Goal: Task Accomplishment & Management: Complete application form

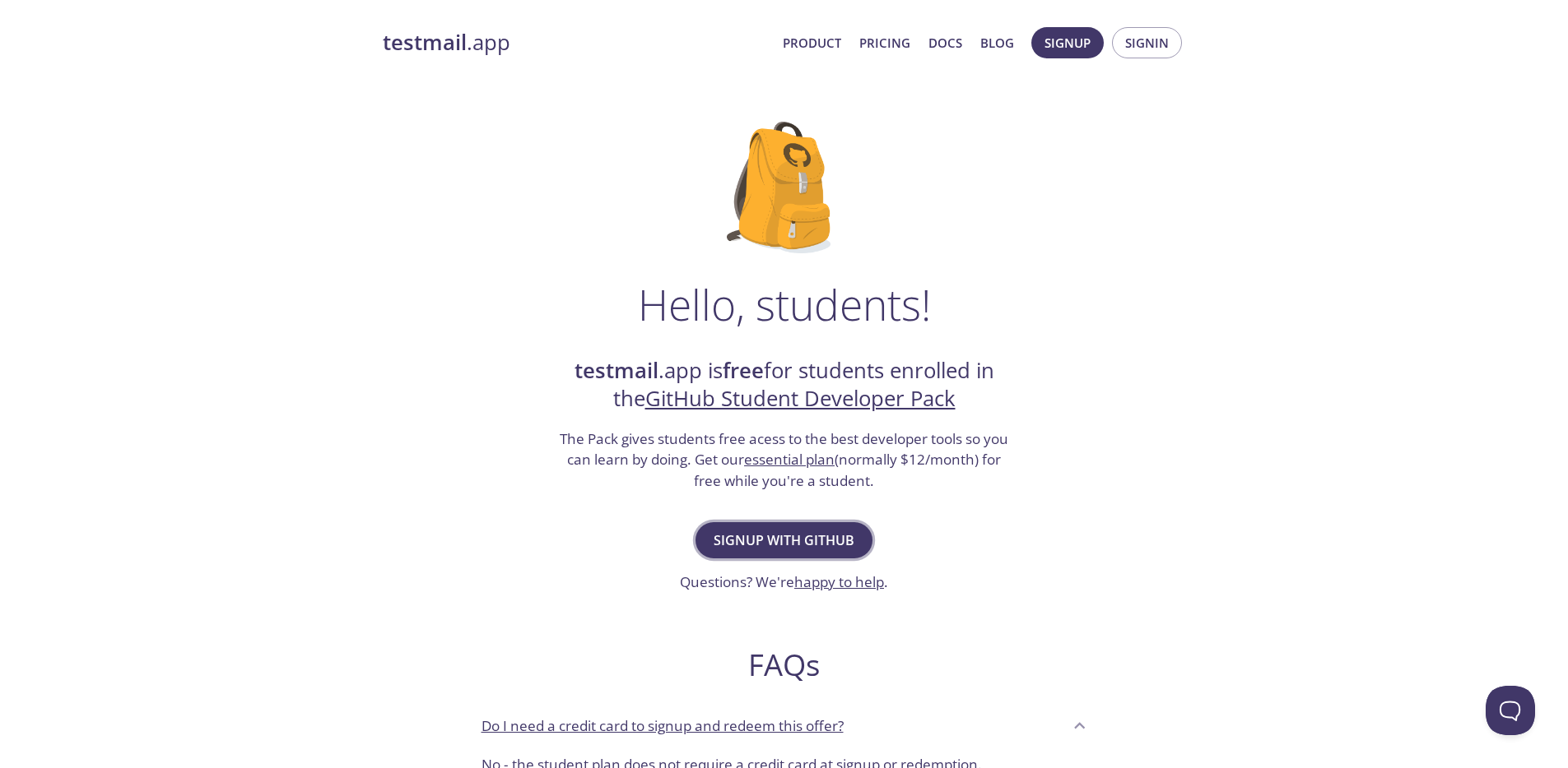
click at [756, 541] on span "Signup with GitHub" at bounding box center [784, 541] width 141 height 23
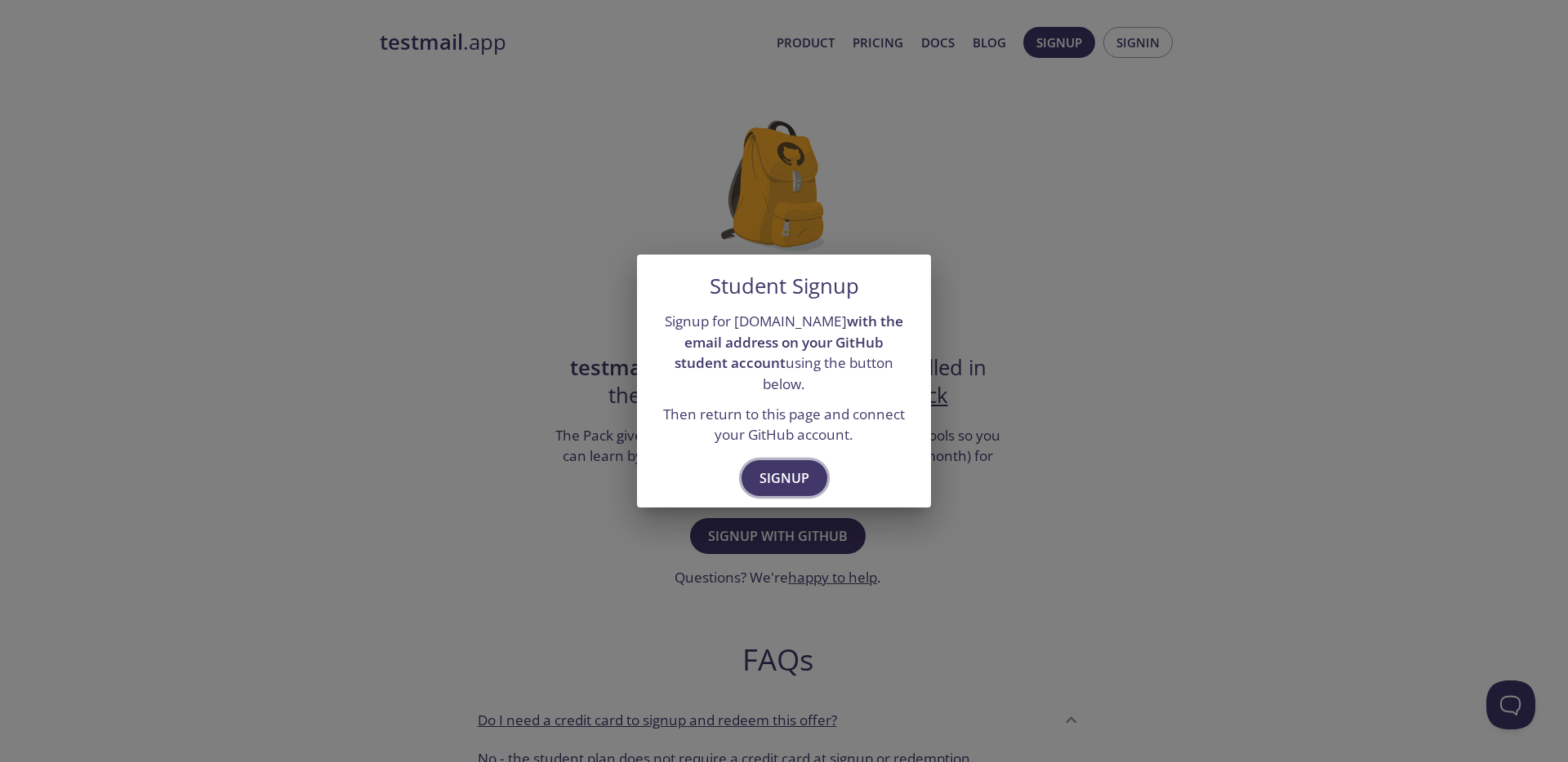
click at [786, 473] on span "Signup" at bounding box center [784, 478] width 50 height 23
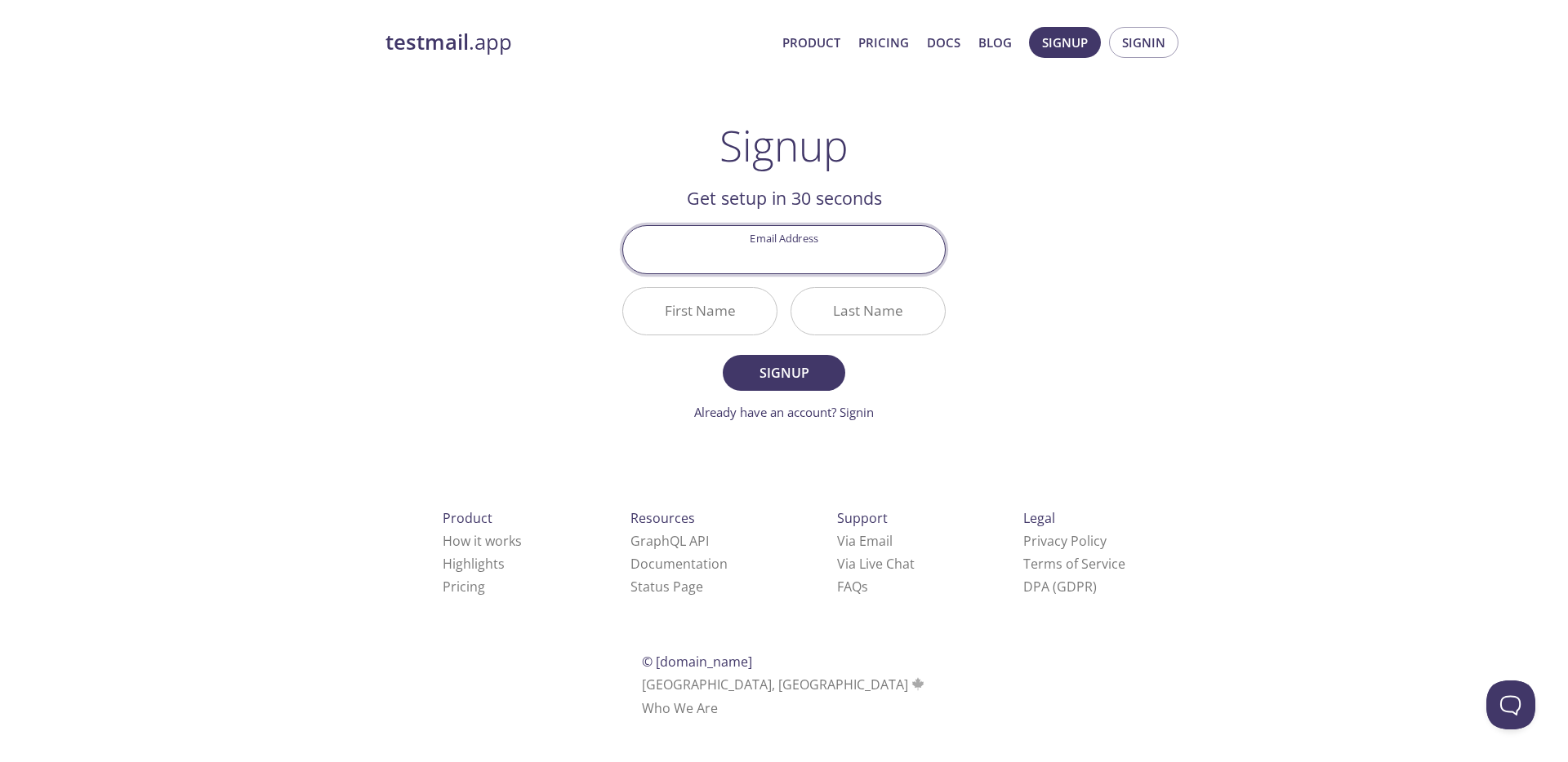
click at [773, 263] on input "Email Address" at bounding box center [784, 250] width 321 height 47
click at [1030, 276] on div "testmail .app Product Pricing Docs Blog Signup Signin Signup Get setup in 30 se…" at bounding box center [783, 390] width 836 height 749
click at [785, 269] on input "Email Address" at bounding box center [784, 250] width 321 height 47
click at [1072, 221] on div "testmail .app Product Pricing Docs Blog Signup Signin Signup Get setup in 30 se…" at bounding box center [783, 390] width 836 height 749
click at [825, 258] on input "Email Address" at bounding box center [784, 250] width 321 height 47
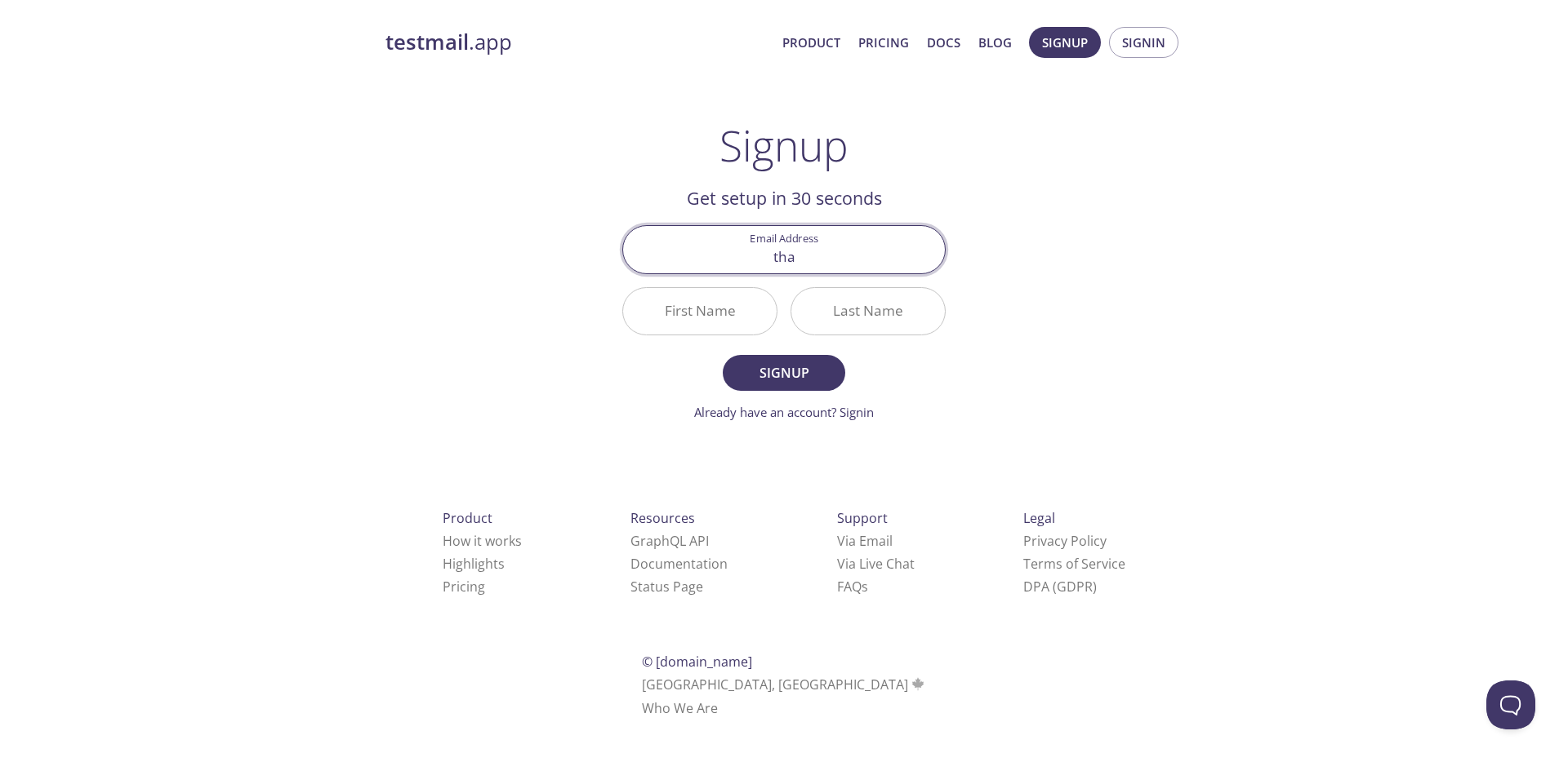
type input "[EMAIL_ADDRESS][DOMAIN_NAME]"
click at [687, 314] on input "First Name" at bounding box center [699, 312] width 153 height 47
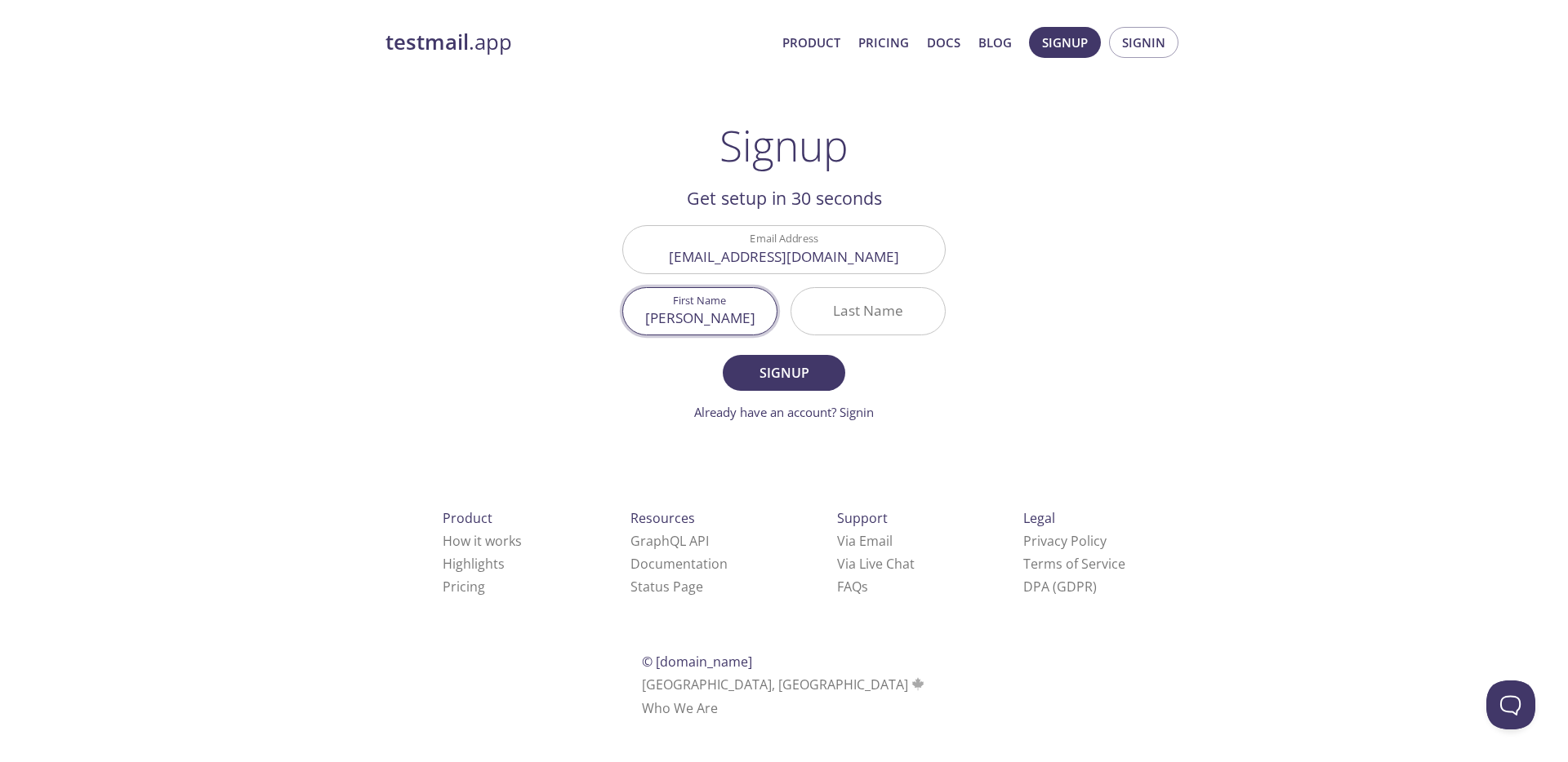
type input "[PERSON_NAME]"
click at [713, 256] on input "[EMAIL_ADDRESS][DOMAIN_NAME]" at bounding box center [784, 250] width 321 height 47
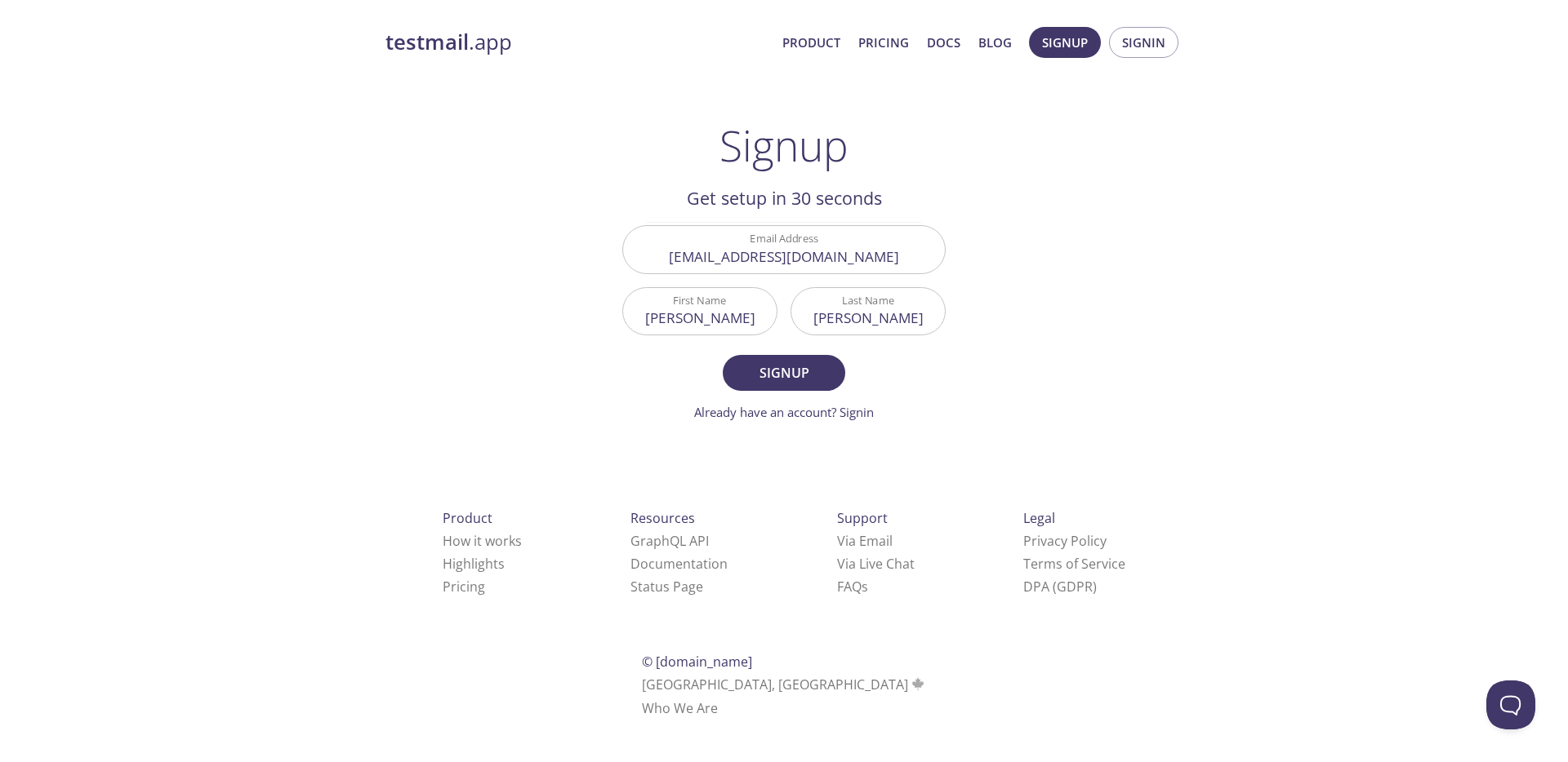
click at [934, 354] on form "Email Address [EMAIL_ADDRESS][DOMAIN_NAME] First Name [PERSON_NAME] Last Name […" at bounding box center [784, 323] width 323 height 195
click at [799, 365] on span "Signup" at bounding box center [784, 373] width 86 height 23
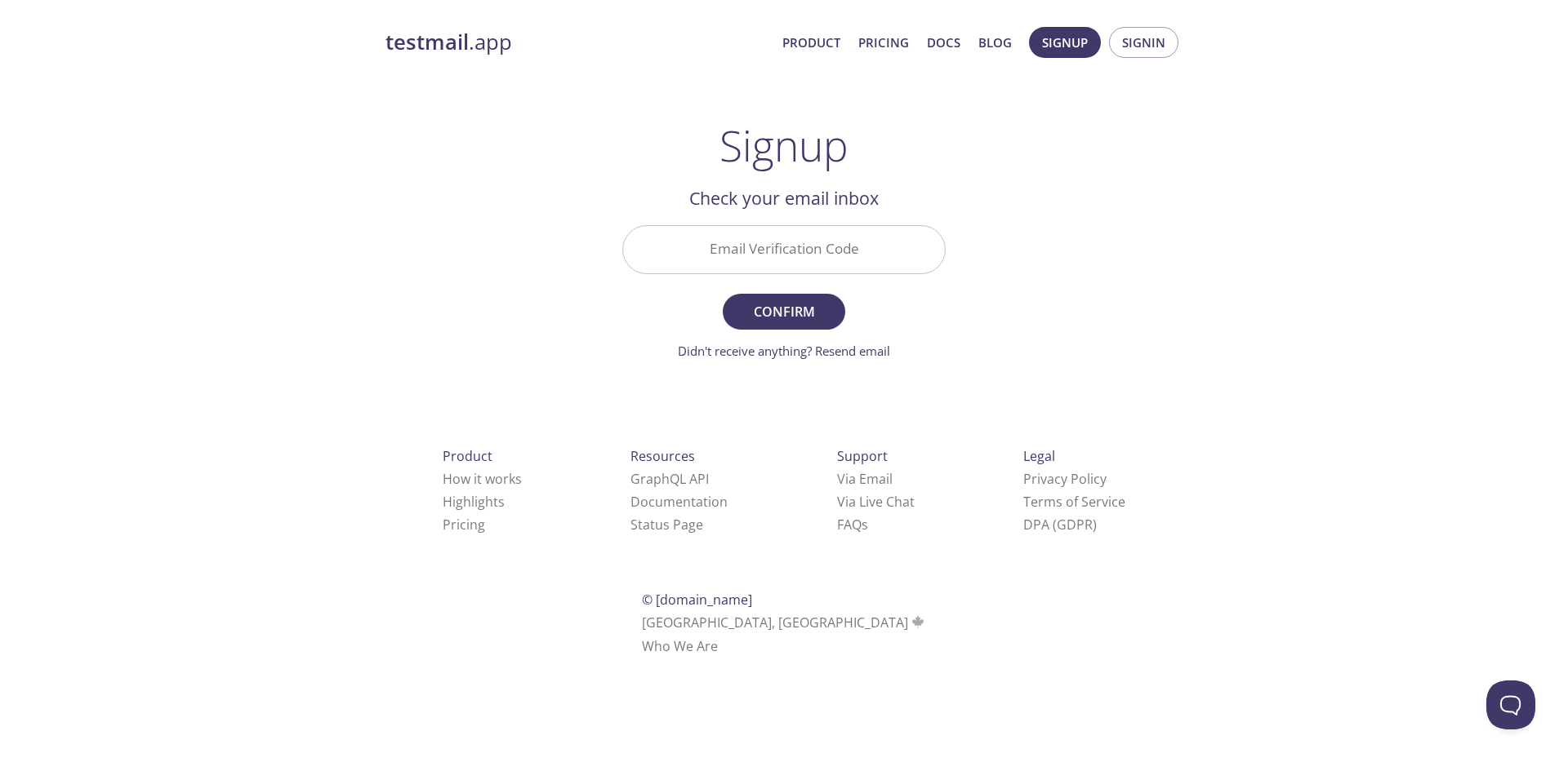
click at [869, 177] on div "Signup Get setup in 30 seconds Email Address [EMAIL_ADDRESS][DOMAIN_NAME] First…" at bounding box center [784, 241] width 323 height 240
click at [1139, 295] on div "testmail .app Product Pricing Docs Blog Signup Signin Signup Get setup in 30 se…" at bounding box center [783, 359] width 836 height 687
click at [897, 283] on form "Email Verification Code Confirm Didn't receive anything? Resend email" at bounding box center [784, 292] width 323 height 134
click at [898, 234] on input "Email Verification Code" at bounding box center [784, 250] width 321 height 47
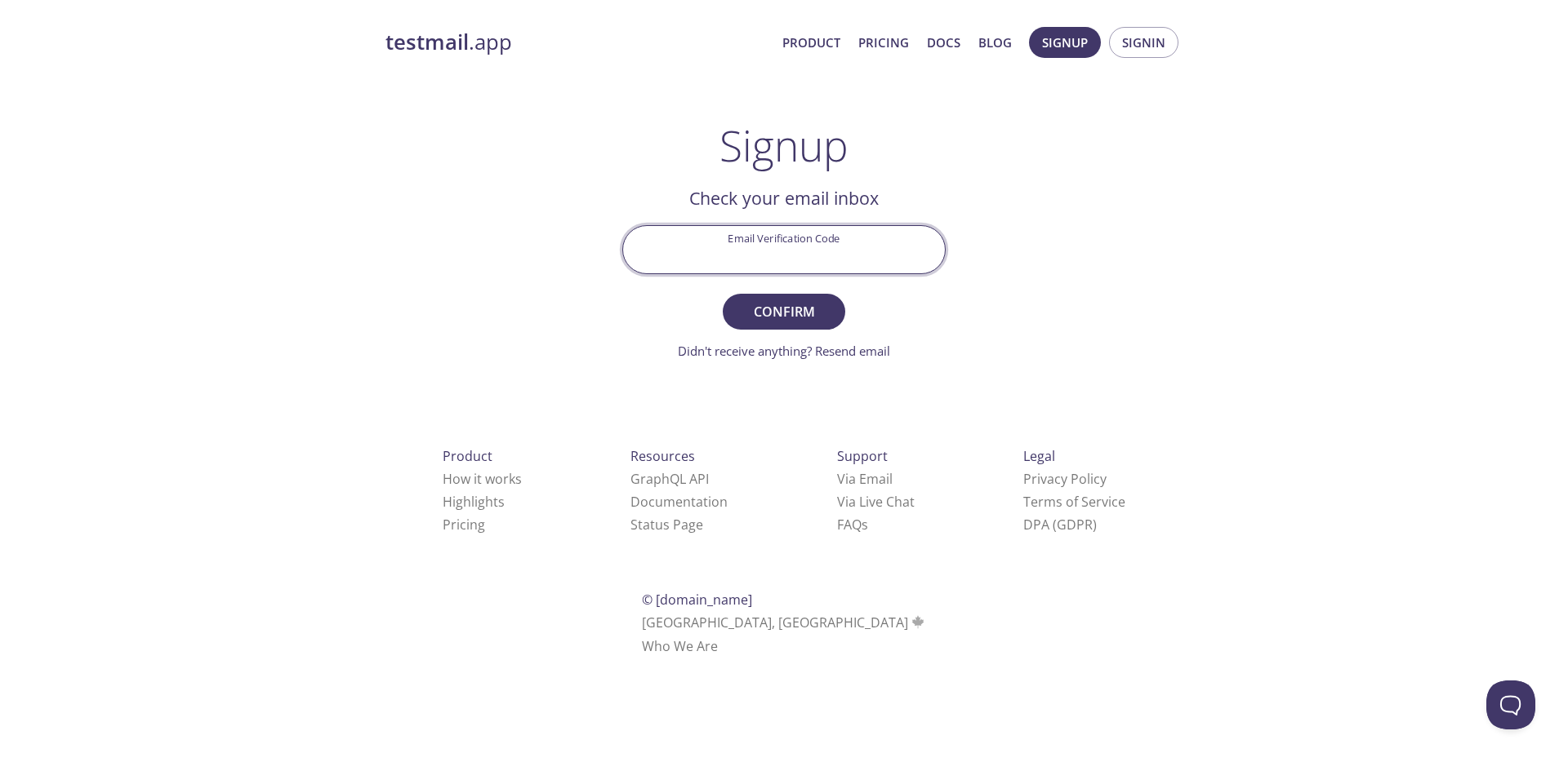
click at [987, 203] on div "testmail .app Product Pricing Docs Blog Signup Signin Signup Get setup in 30 se…" at bounding box center [783, 359] width 836 height 687
click at [980, 203] on div "testmail .app Product Pricing Docs Blog Signup Signin Signup Get setup in 30 se…" at bounding box center [783, 359] width 836 height 687
click at [949, 397] on div "testmail .app Product Pricing Docs Blog Signup Signin Signup Get setup in 30 se…" at bounding box center [783, 359] width 836 height 687
click at [848, 350] on link "Didn't receive anything? Resend email" at bounding box center [784, 350] width 212 height 16
click at [848, 350] on div "Didn't receive anything? Resend email" at bounding box center [784, 351] width 323 height 17
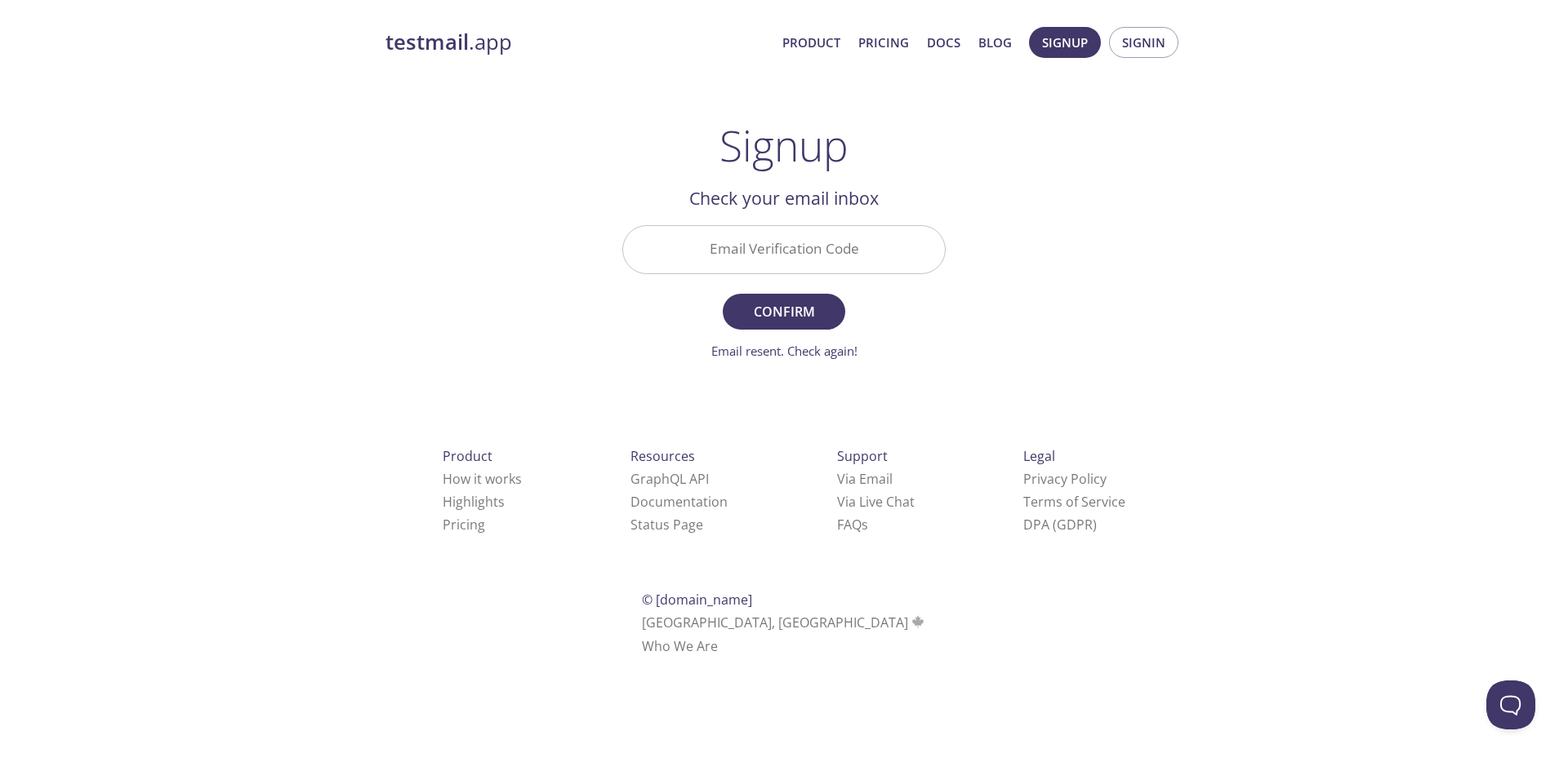
click at [1132, 319] on div "testmail .app Product Pricing Docs Blog Signup Signin Signup Get setup in 30 se…" at bounding box center [783, 359] width 836 height 687
click at [800, 255] on input "Email Verification Code" at bounding box center [784, 250] width 321 height 47
type input "DAX8VFZ"
click at [764, 332] on form "Email Verification Code DAX8VFZ Confirm Email resent. Check again!" at bounding box center [784, 292] width 323 height 134
click at [785, 316] on span "Confirm" at bounding box center [784, 312] width 86 height 23
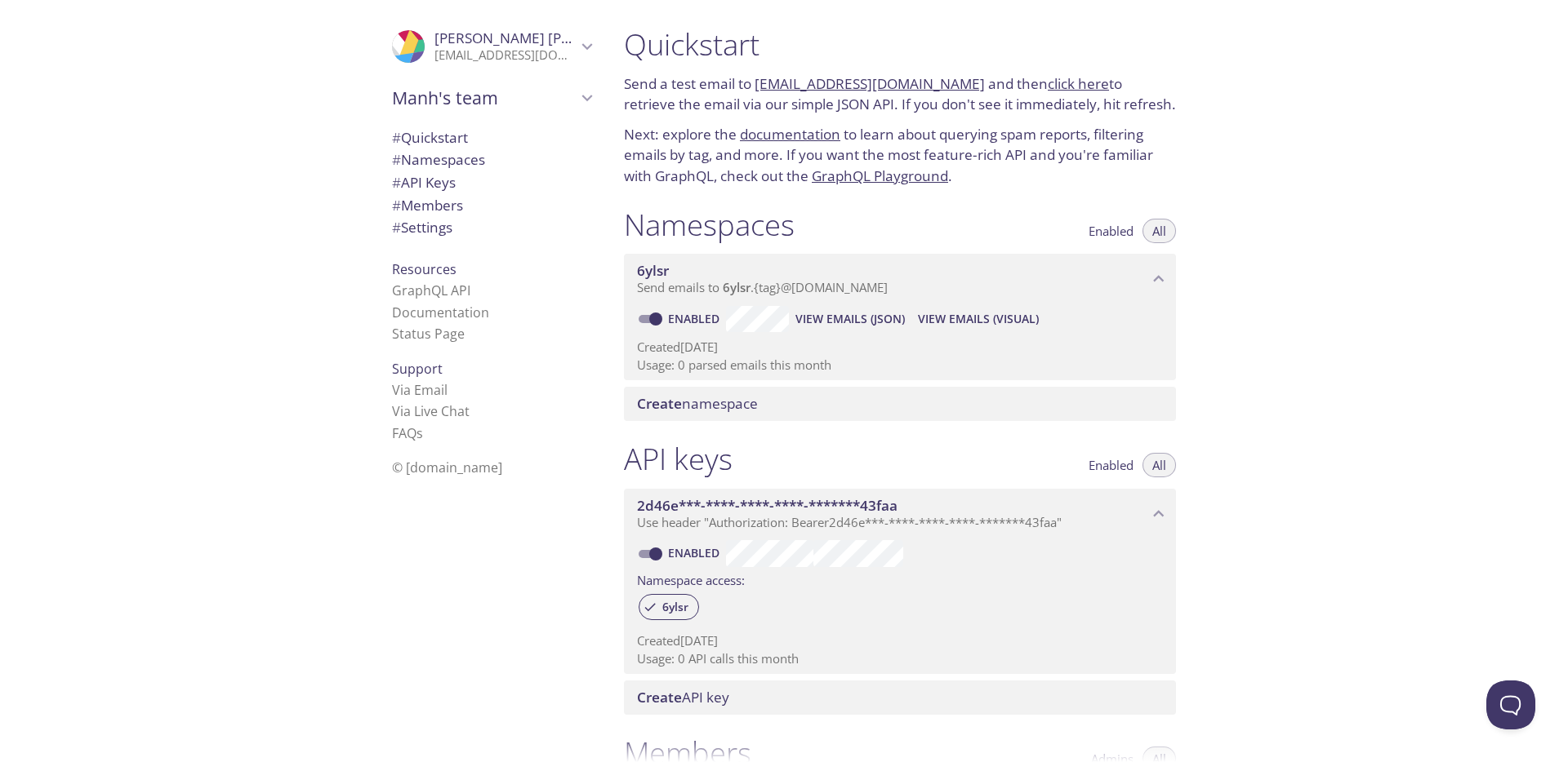
click at [1342, 279] on div "Quickstart Send a test email to 6ylsr.test@inbox.testmail.app and then click he…" at bounding box center [1090, 381] width 957 height 762
click at [1058, 83] on link "click here" at bounding box center [1077, 84] width 61 height 19
click at [839, 330] on button "View Emails (JSON)" at bounding box center [850, 319] width 122 height 26
click at [905, 214] on div "Namespaces Enabled All" at bounding box center [900, 226] width 552 height 40
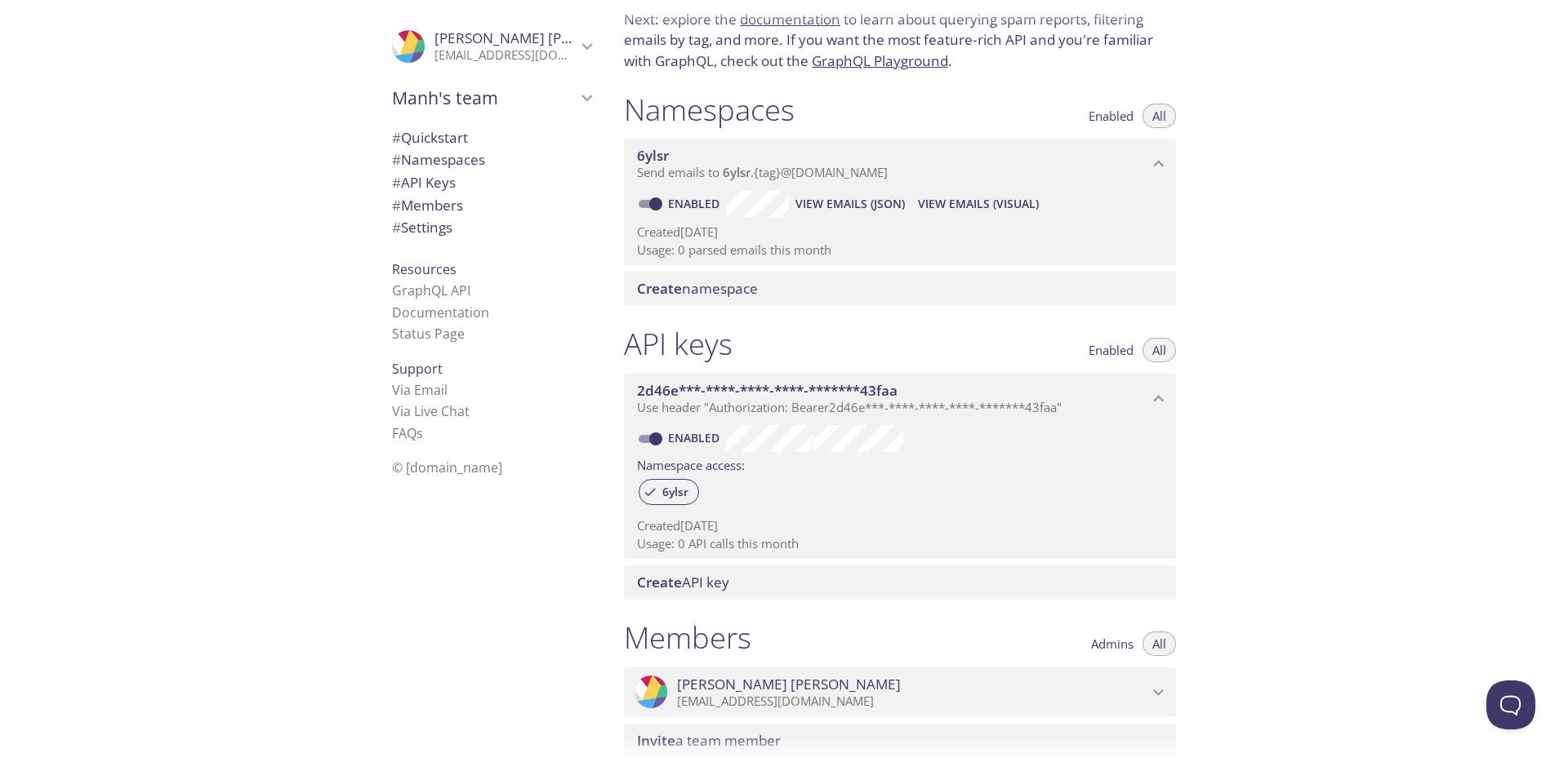
scroll to position [118, 0]
click at [665, 490] on span "6ylsr" at bounding box center [675, 489] width 46 height 15
click at [671, 482] on span "6ylsr" at bounding box center [675, 489] width 46 height 15
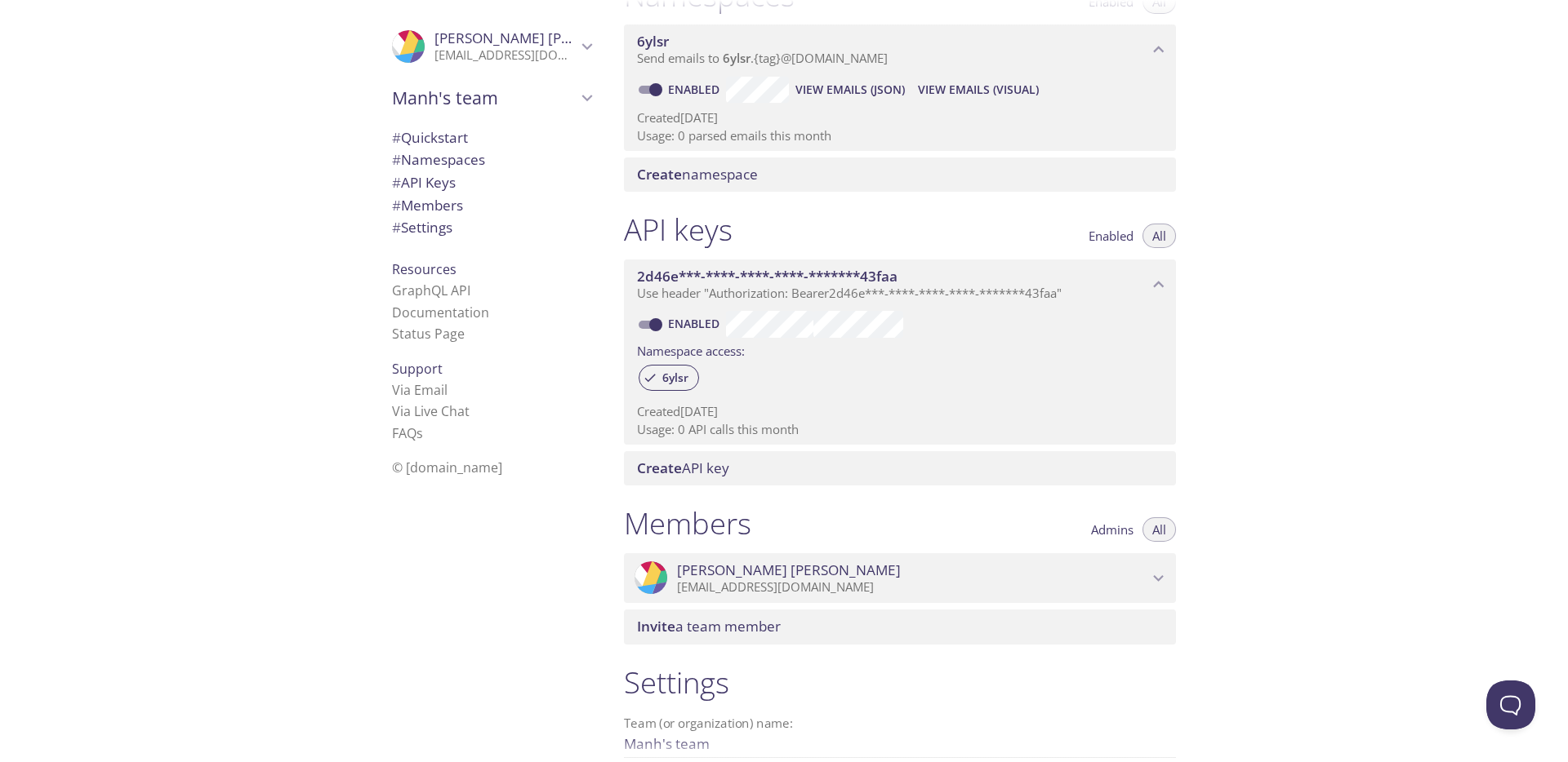
scroll to position [0, 0]
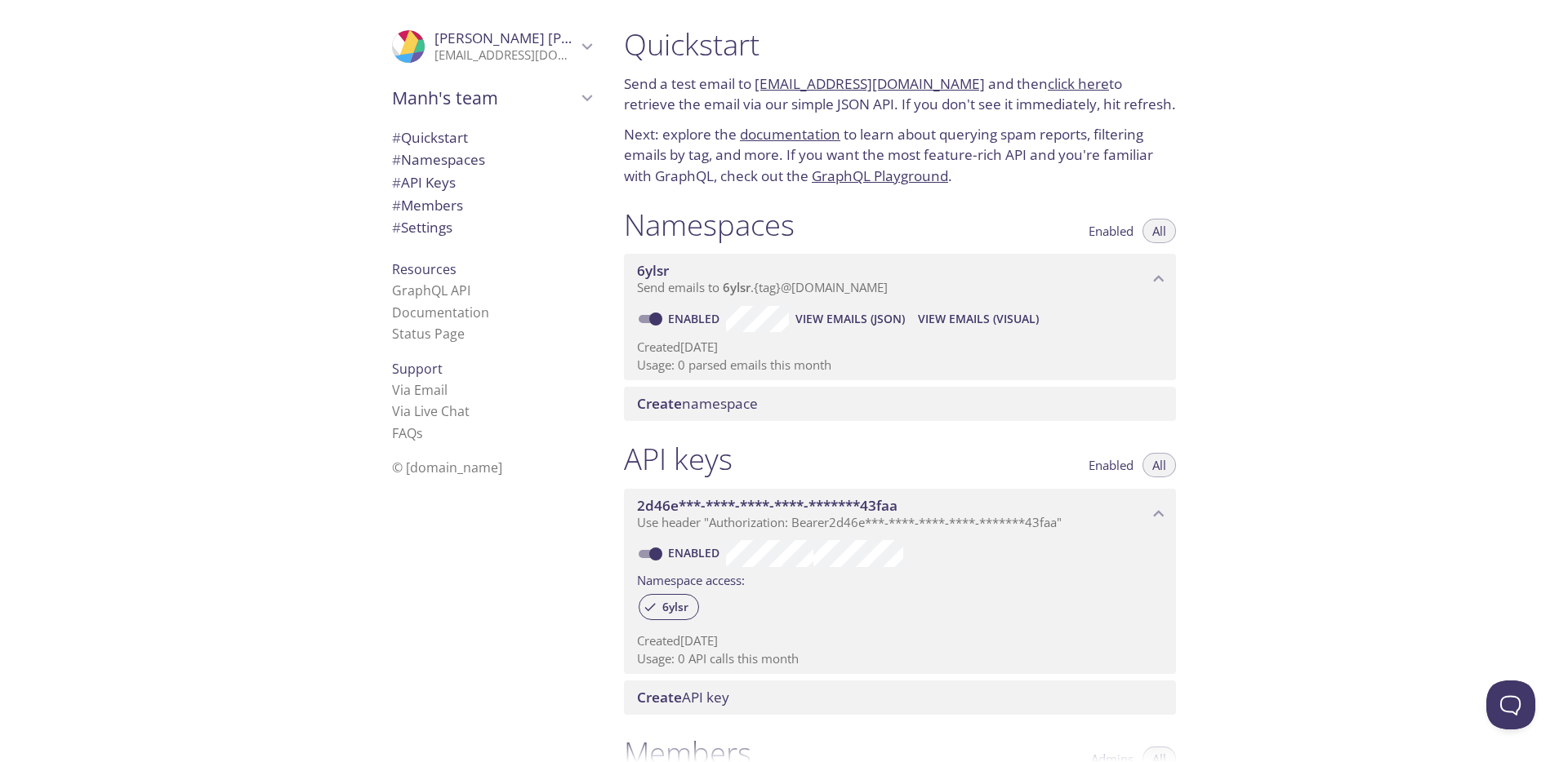
click at [415, 136] on span "# Quickstart" at bounding box center [430, 137] width 76 height 19
click at [426, 159] on span "# Namespaces" at bounding box center [438, 160] width 93 height 19
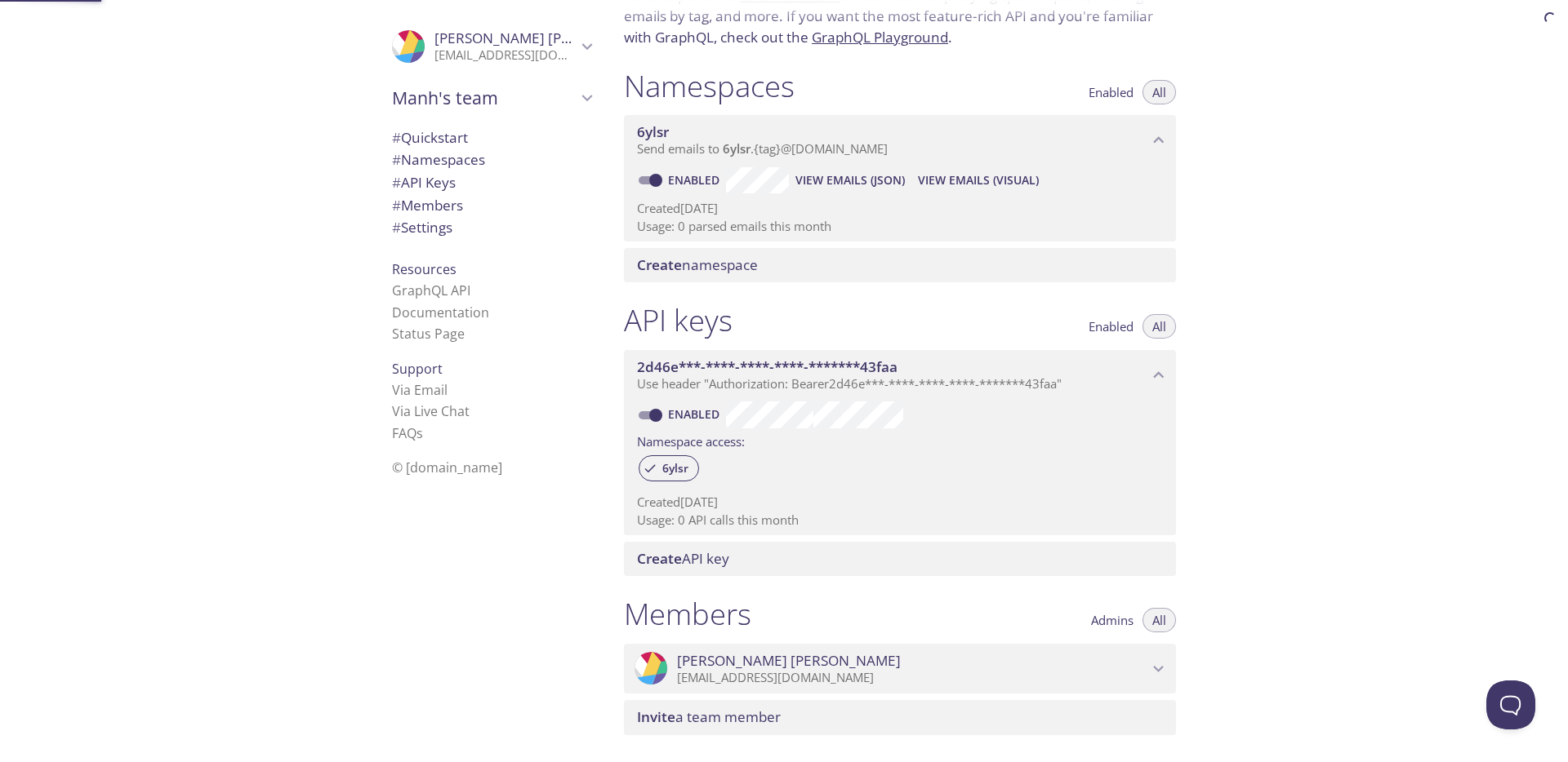
scroll to position [207, 0]
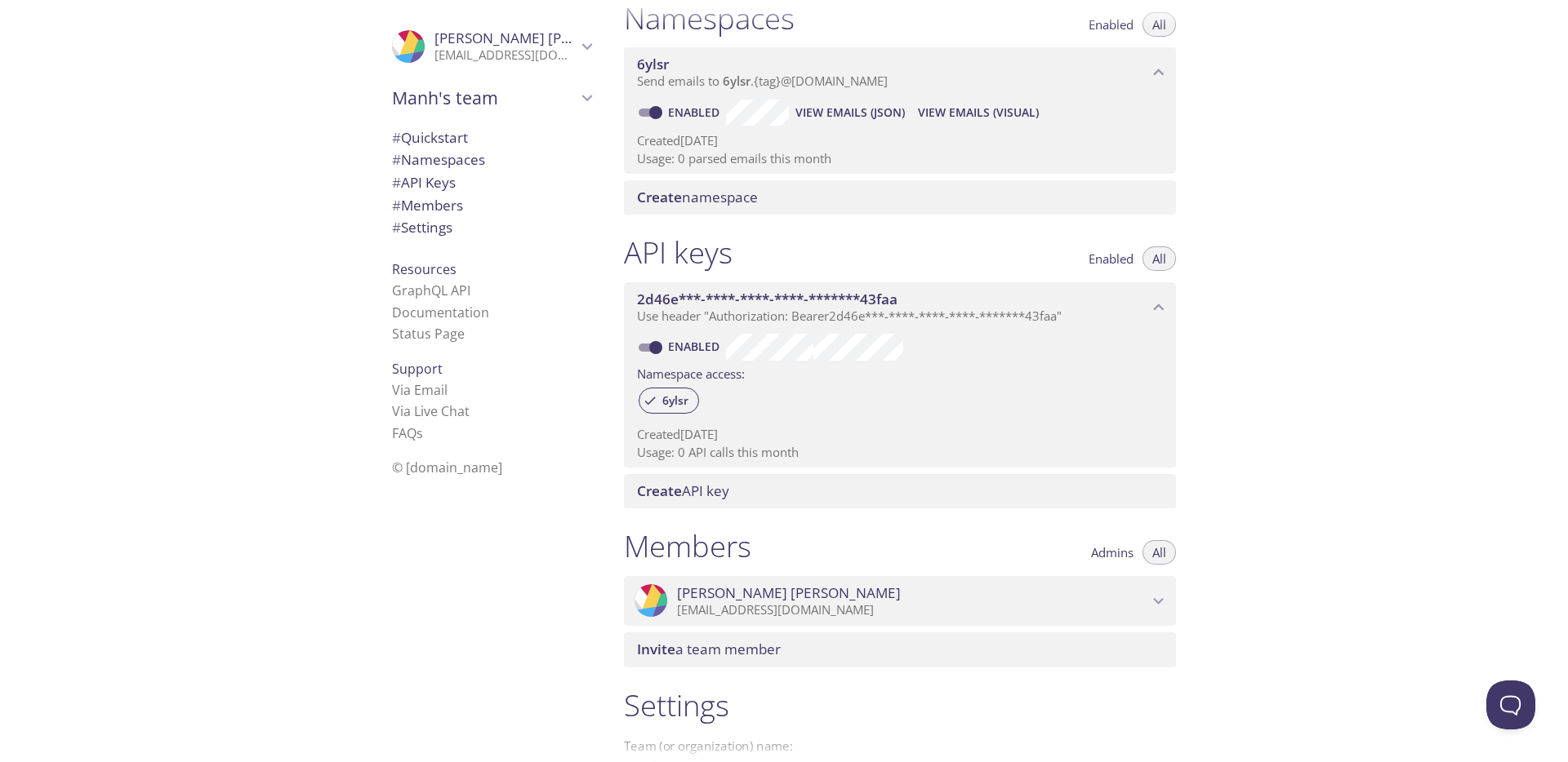
click at [430, 184] on span "# API Keys" at bounding box center [424, 182] width 64 height 19
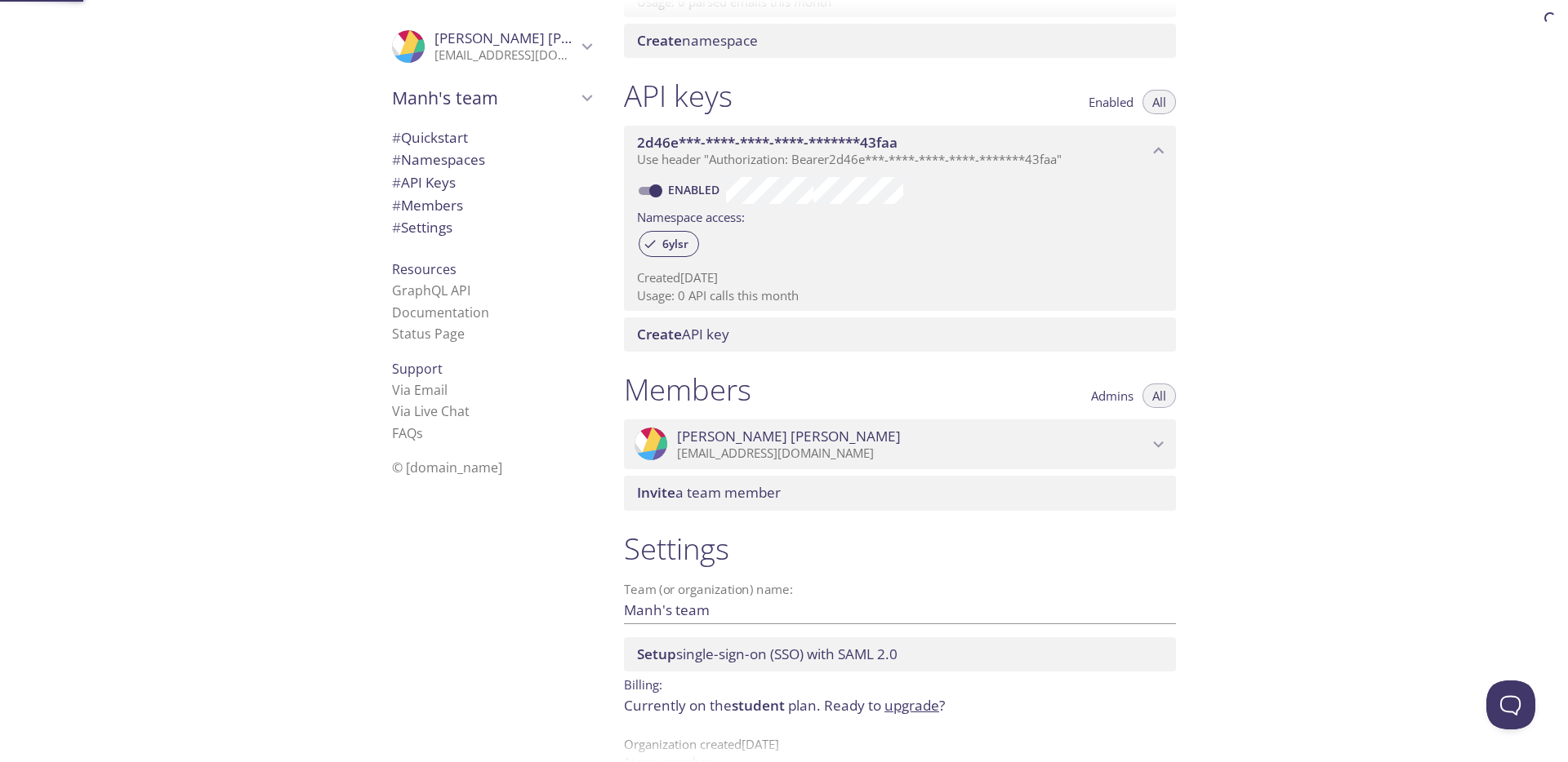
scroll to position [398, 0]
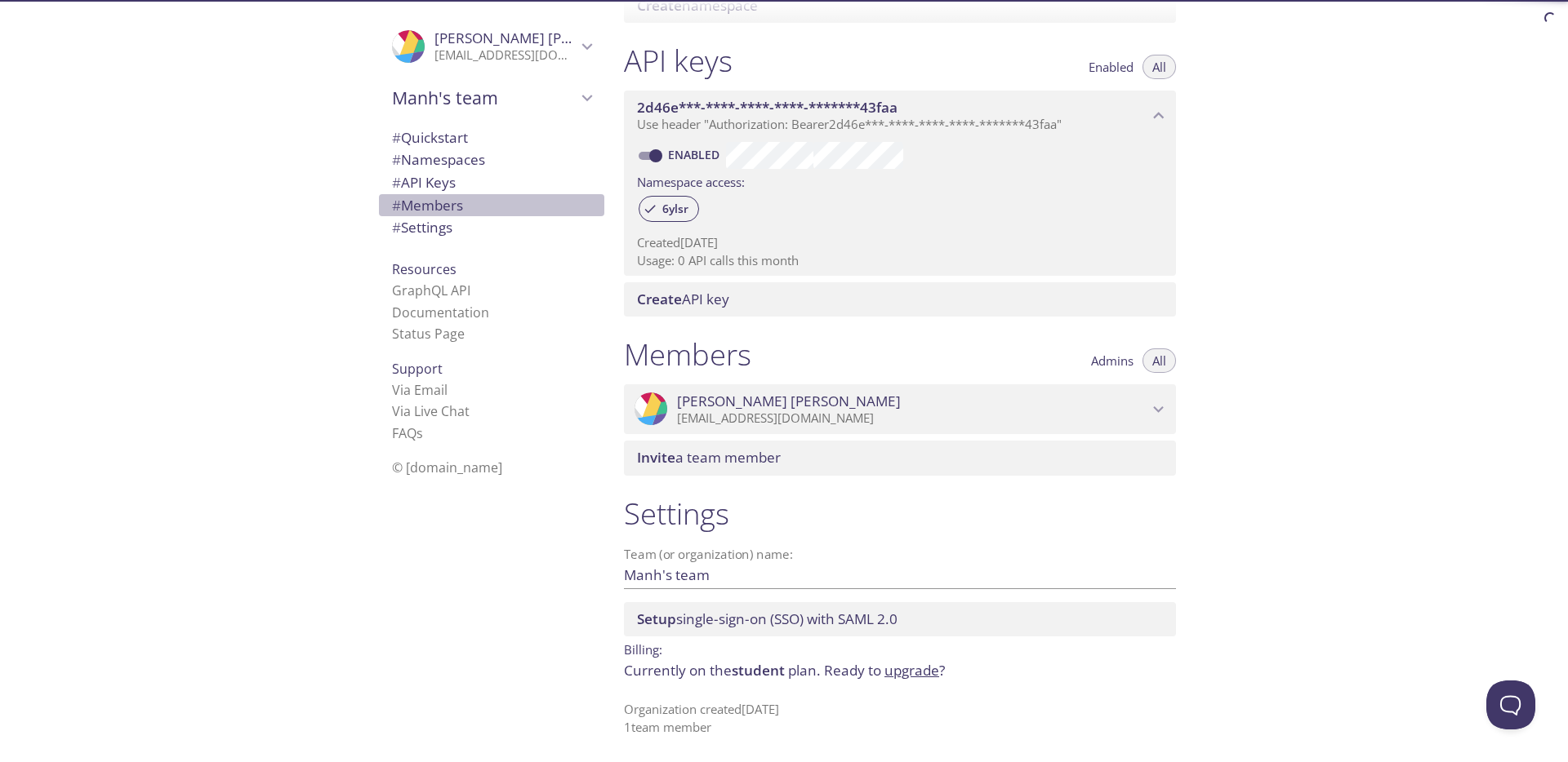
click at [422, 204] on span "# Members" at bounding box center [428, 205] width 71 height 19
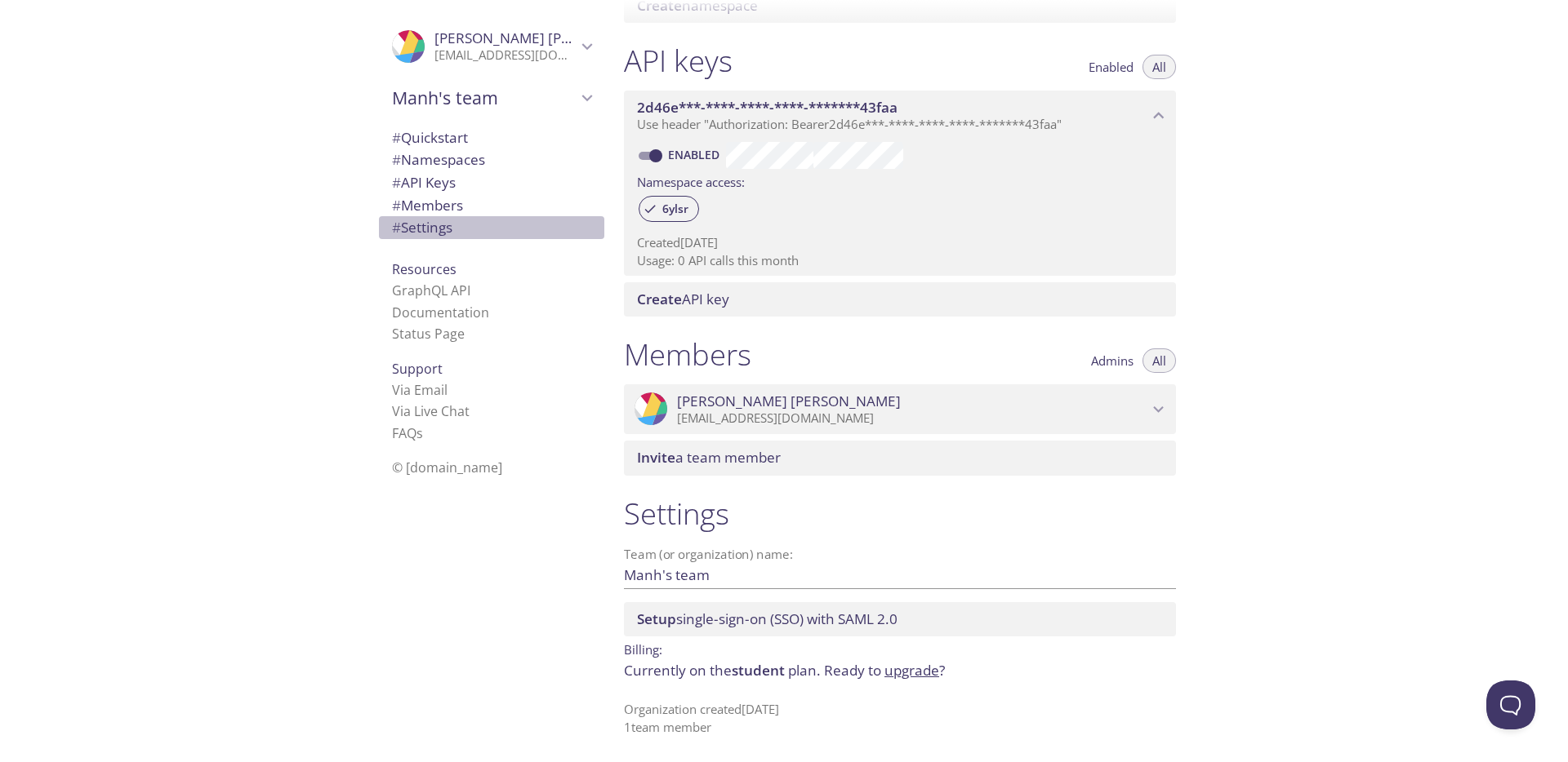
click at [424, 224] on span "# Settings" at bounding box center [422, 227] width 60 height 19
click at [420, 315] on link "Documentation" at bounding box center [440, 312] width 97 height 18
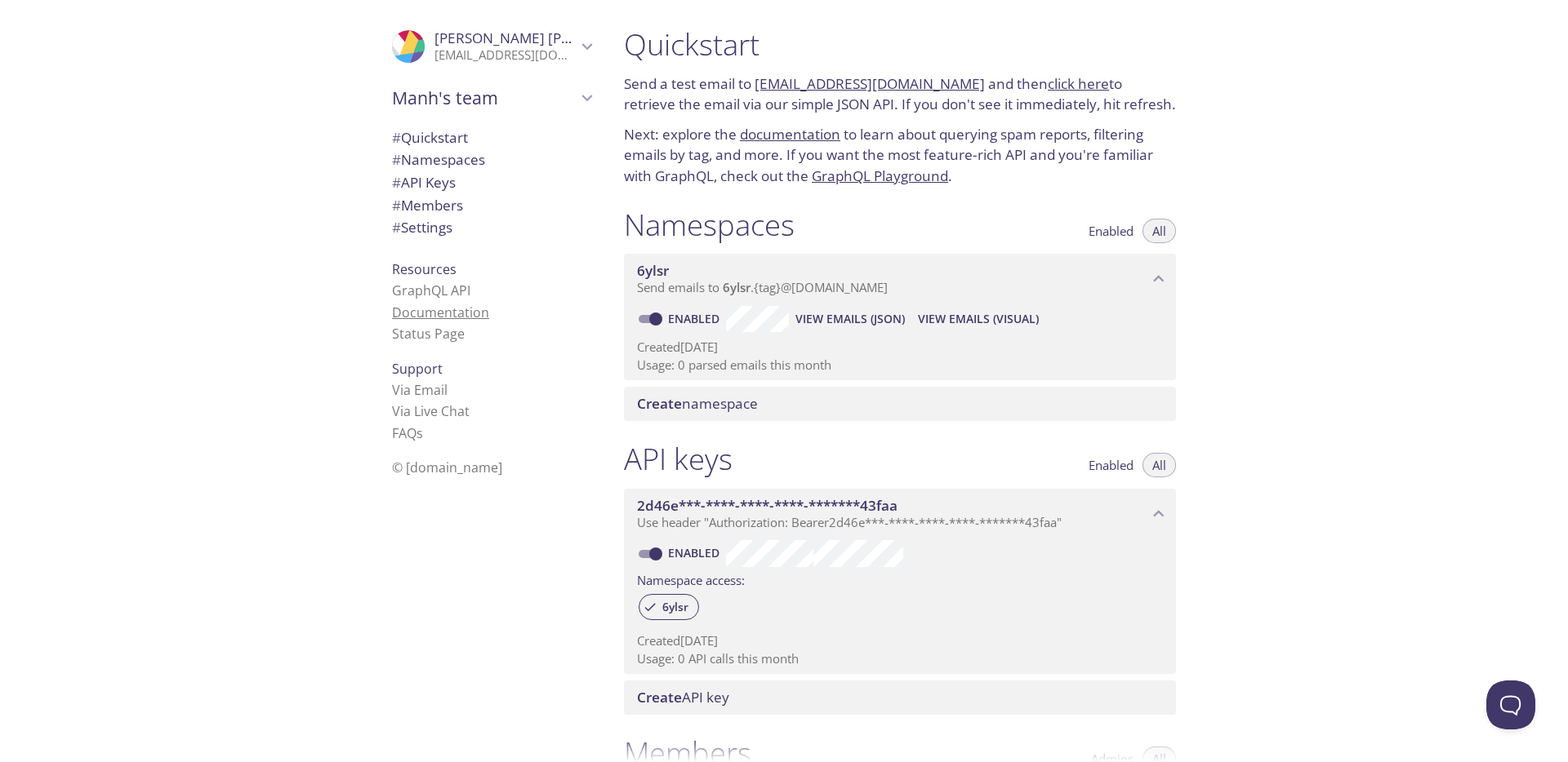
click at [418, 307] on link "Documentation" at bounding box center [440, 312] width 97 height 18
click at [411, 135] on span "# Quickstart" at bounding box center [430, 137] width 76 height 19
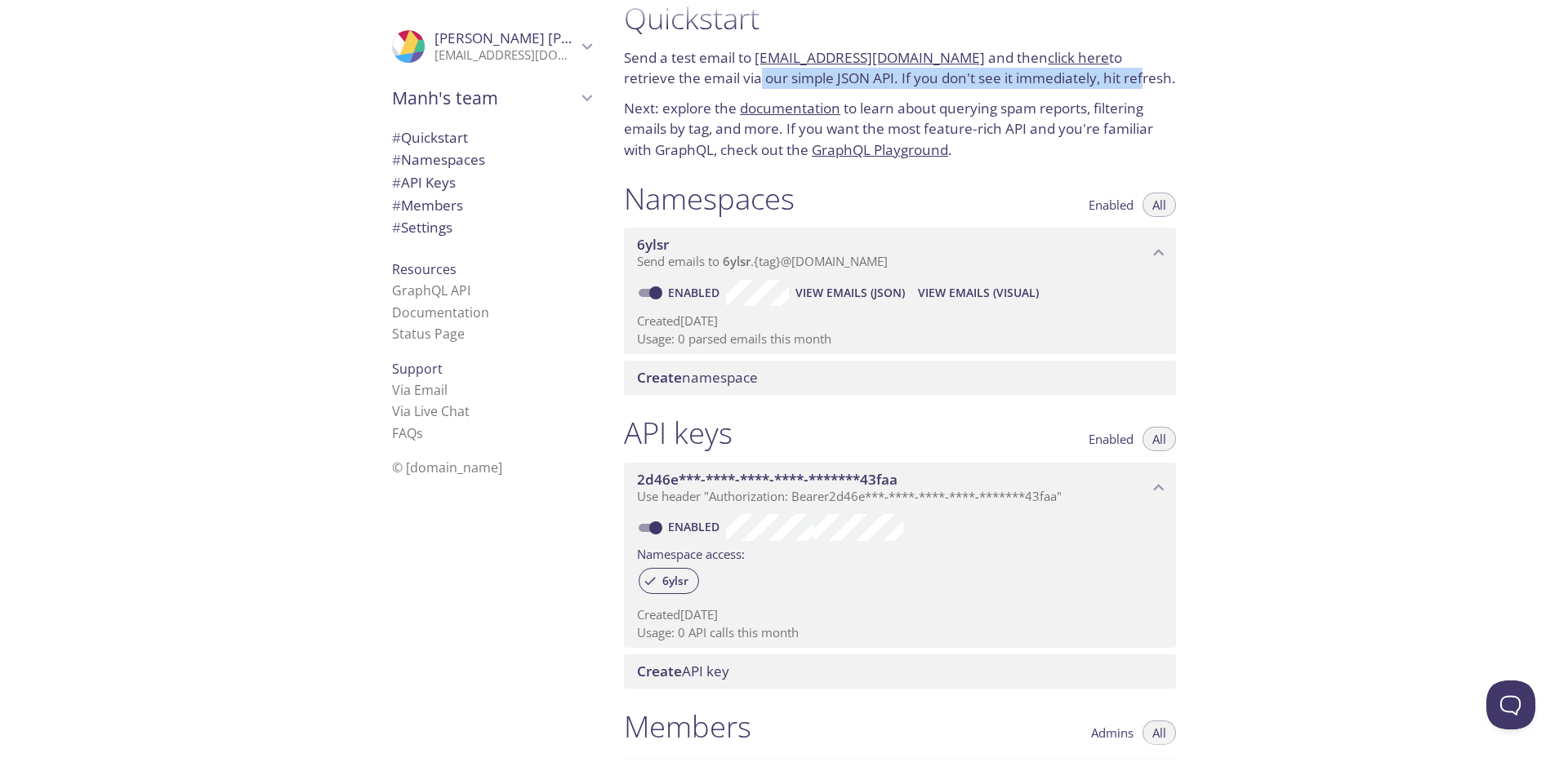
drag, startPoint x: 675, startPoint y: 81, endPoint x: 1060, endPoint y: 77, distance: 385.0
click at [1061, 77] on p "Send a test email to 6ylsr.test@inbox.testmail.app and then click here to retri…" at bounding box center [900, 68] width 552 height 41
click at [1060, 77] on p "Send a test email to 6ylsr.test@inbox.testmail.app and then click here to retri…" at bounding box center [900, 68] width 552 height 41
